Goal: Transaction & Acquisition: Purchase product/service

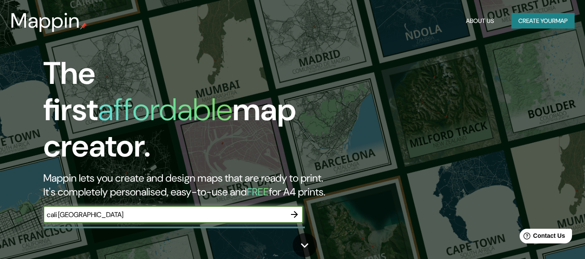
type input "cali [GEOGRAPHIC_DATA]"
click at [294, 211] on icon "button" at bounding box center [294, 214] width 7 height 7
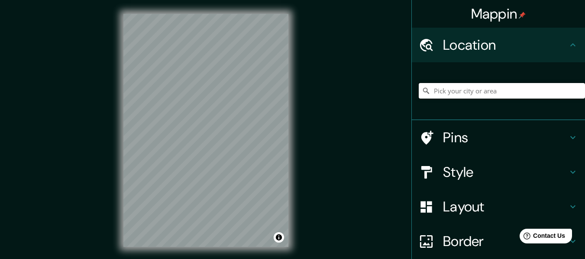
click at [435, 91] on input "Pick your city or area" at bounding box center [502, 91] width 166 height 16
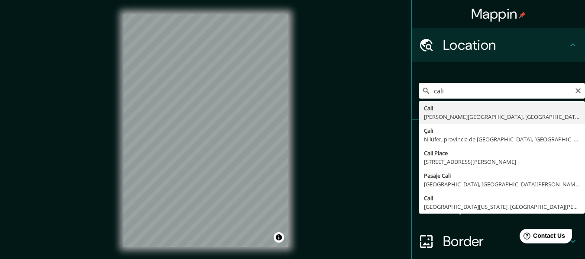
type input "[GEOGRAPHIC_DATA], [PERSON_NAME][GEOGRAPHIC_DATA], [GEOGRAPHIC_DATA]"
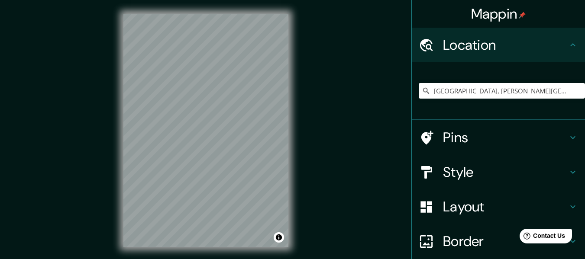
click at [458, 176] on h4 "Style" at bounding box center [505, 172] width 125 height 17
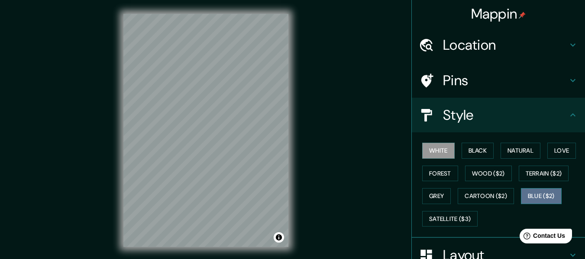
click at [526, 191] on button "Blue ($2)" at bounding box center [541, 196] width 41 height 16
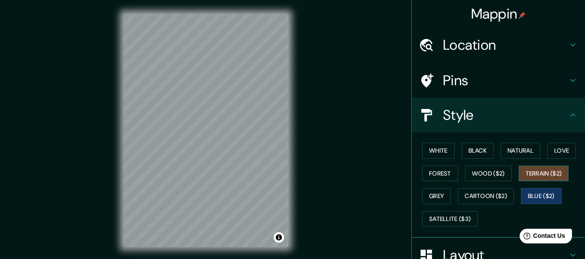
click at [546, 171] on button "Terrain ($2)" at bounding box center [544, 174] width 50 height 16
click at [443, 152] on button "White" at bounding box center [438, 151] width 32 height 16
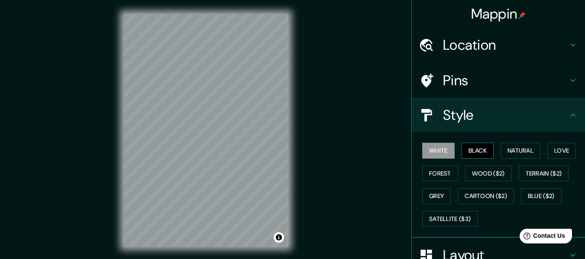
click at [464, 150] on button "Black" at bounding box center [478, 151] width 32 height 16
click at [513, 149] on button "Natural" at bounding box center [521, 151] width 40 height 16
click at [442, 153] on button "White" at bounding box center [438, 151] width 32 height 16
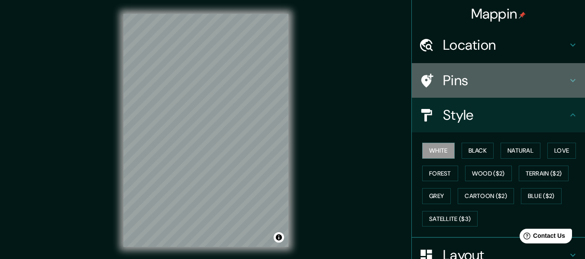
click at [458, 84] on h4 "Pins" at bounding box center [505, 80] width 125 height 17
